Goal: Transaction & Acquisition: Purchase product/service

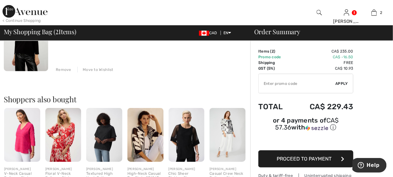
scroll to position [158, 0]
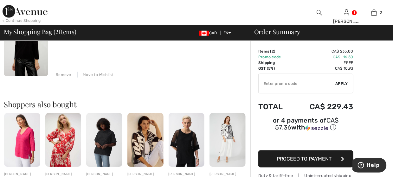
click at [15, 14] on img at bounding box center [25, 11] width 45 height 13
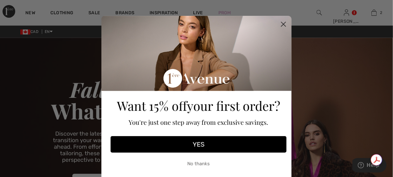
scroll to position [19, 0]
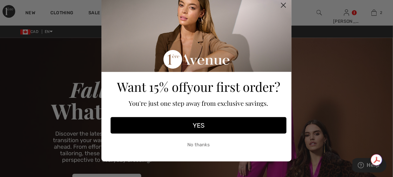
drag, startPoint x: 280, startPoint y: 2, endPoint x: 278, endPoint y: 7, distance: 6.0
click at [280, 3] on circle "Close dialog" at bounding box center [283, 5] width 10 height 10
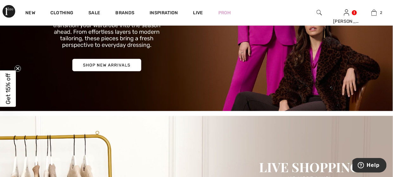
scroll to position [95, 0]
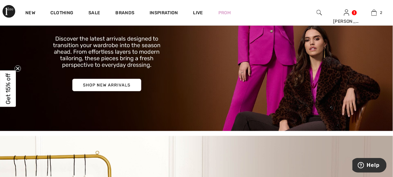
click at [119, 83] on img at bounding box center [196, 37] width 393 height 188
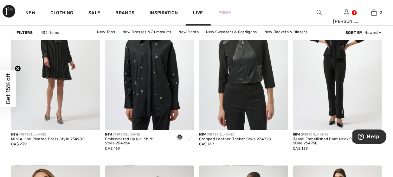
scroll to position [1014, 0]
